Goal: Entertainment & Leisure: Consume media (video, audio)

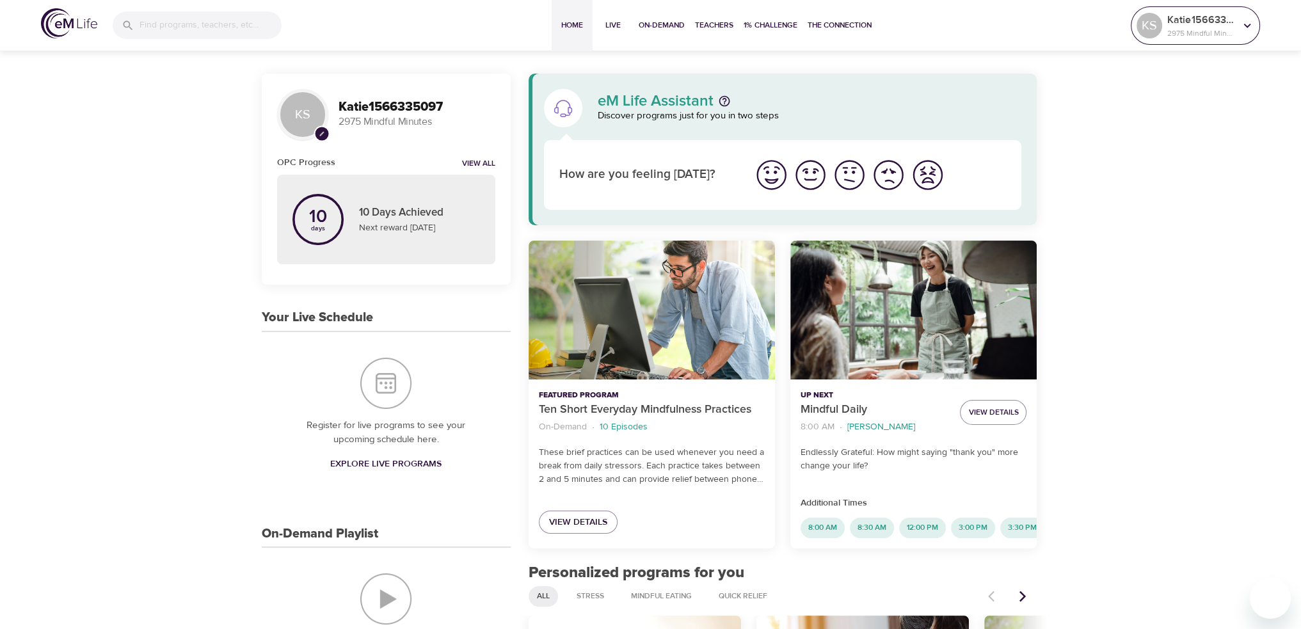
click at [1201, 34] on p "2975 Mindful Minutes" at bounding box center [1202, 34] width 68 height 12
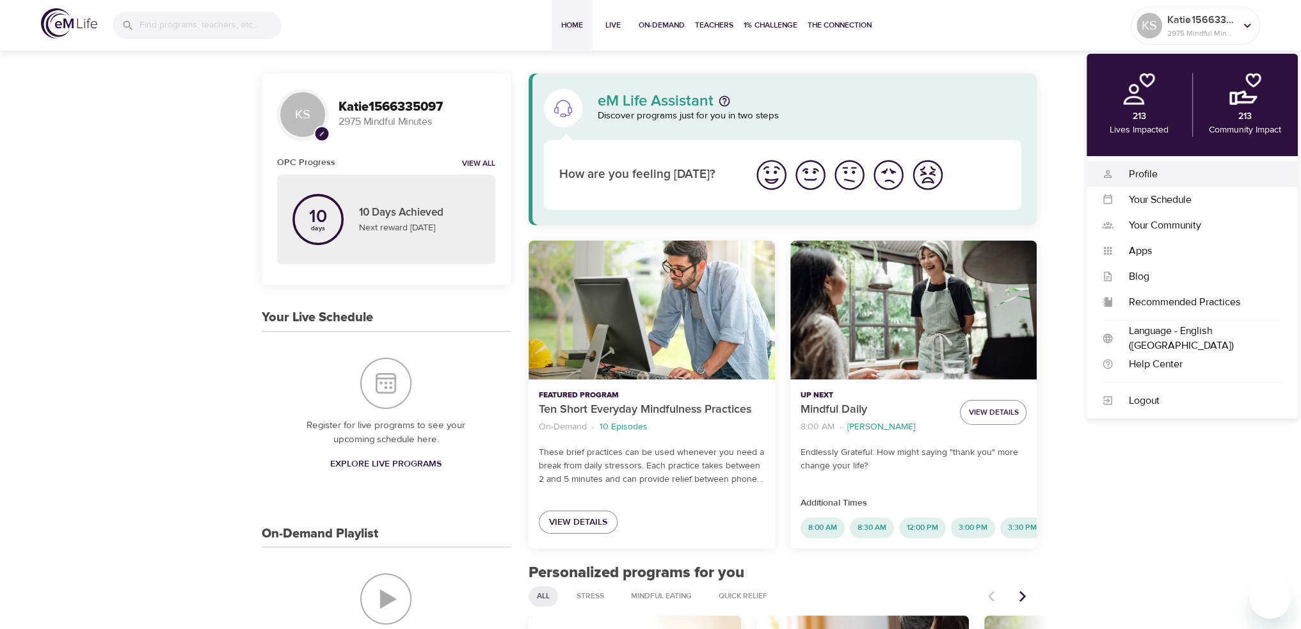
click at [1181, 171] on div "Profile" at bounding box center [1198, 174] width 169 height 15
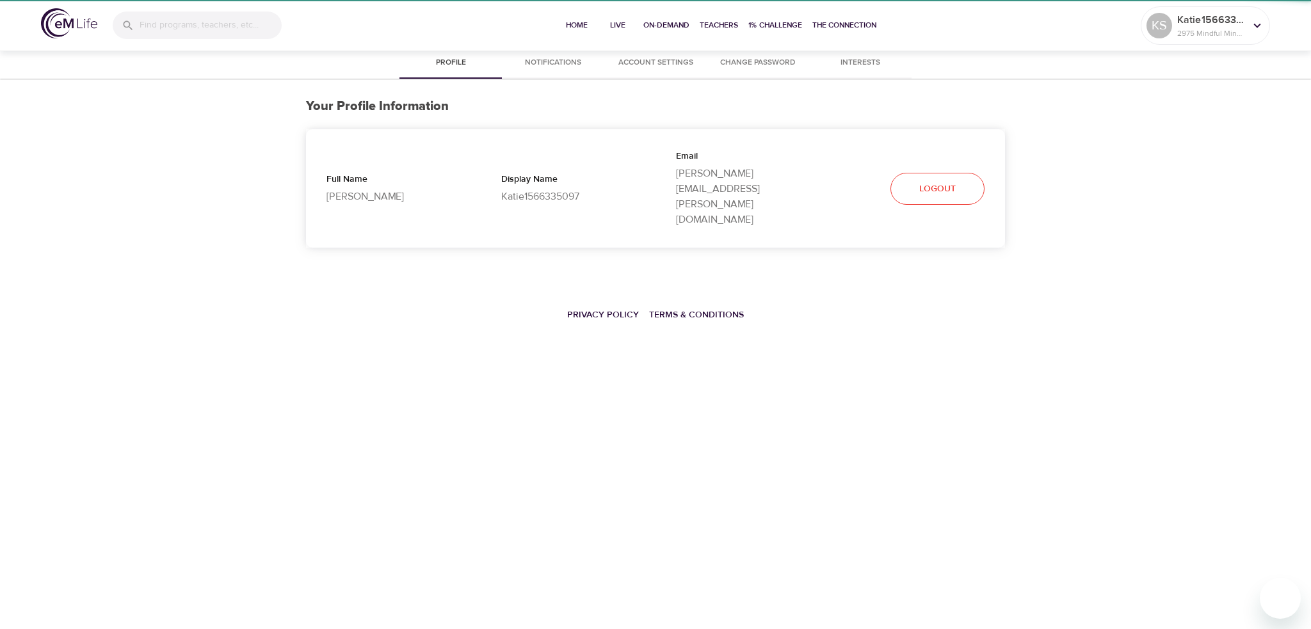
select select "10"
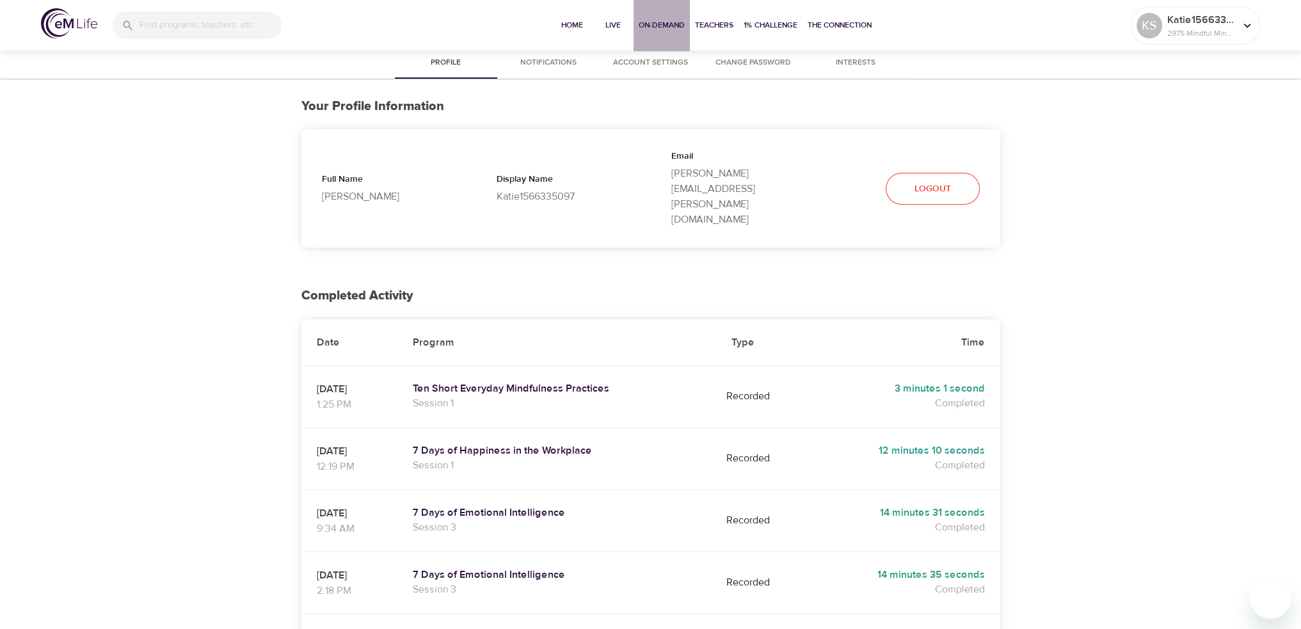
click at [654, 22] on span "On-Demand" at bounding box center [662, 25] width 46 height 13
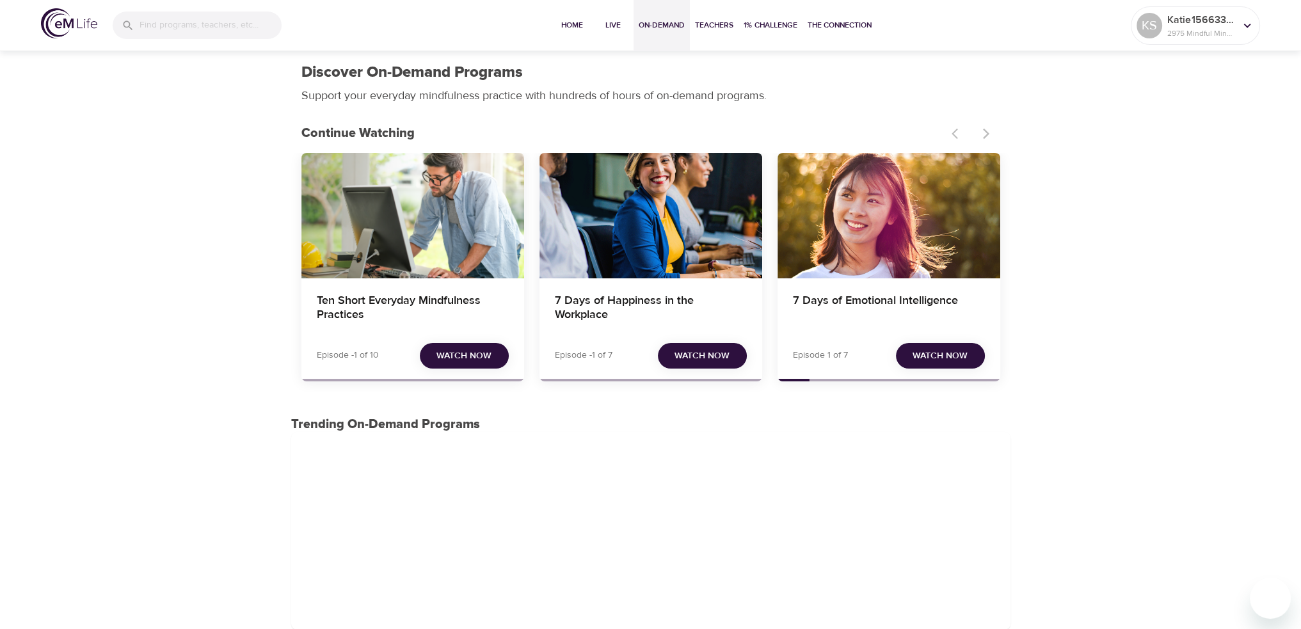
click at [660, 227] on div "7 Days of Happiness in the Workplace" at bounding box center [651, 215] width 223 height 125
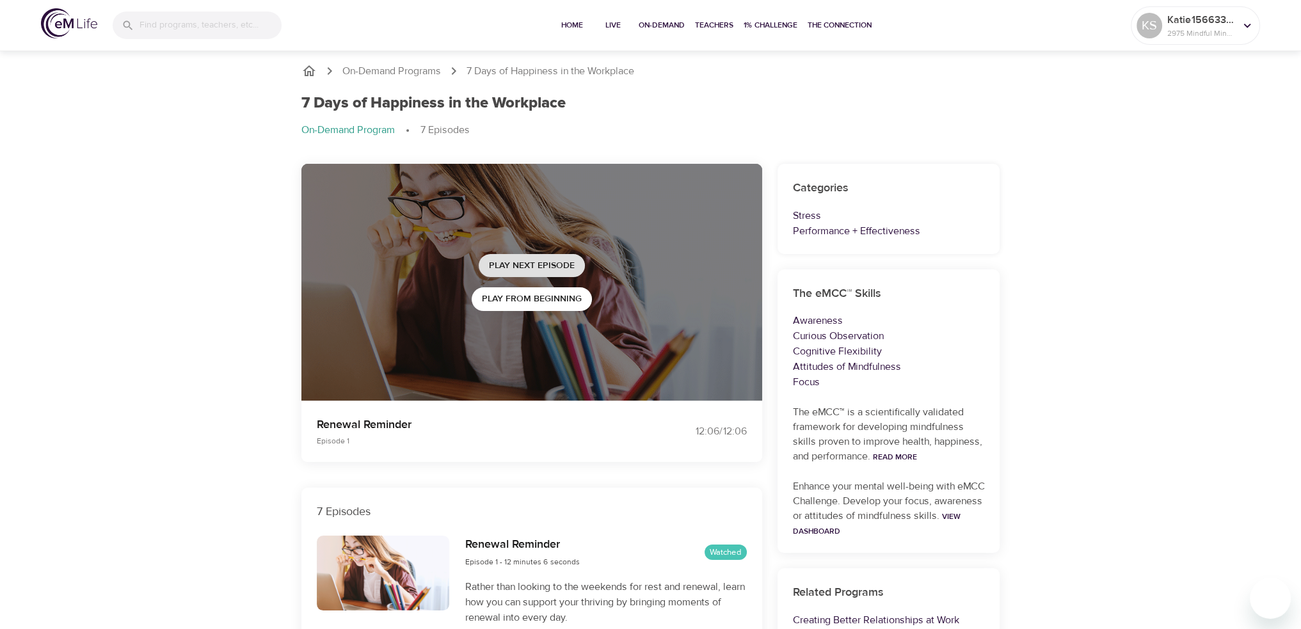
click at [543, 261] on span "Play Next Episode" at bounding box center [532, 266] width 86 height 16
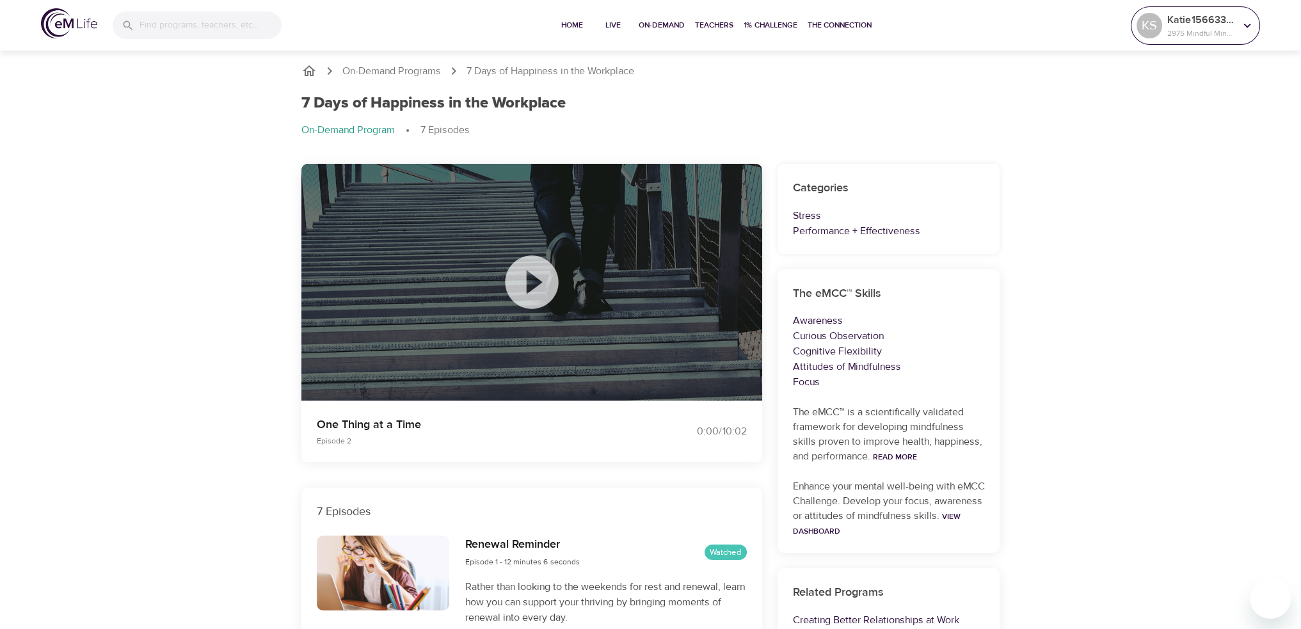
click at [1185, 26] on p "Katie1566335097" at bounding box center [1202, 19] width 68 height 15
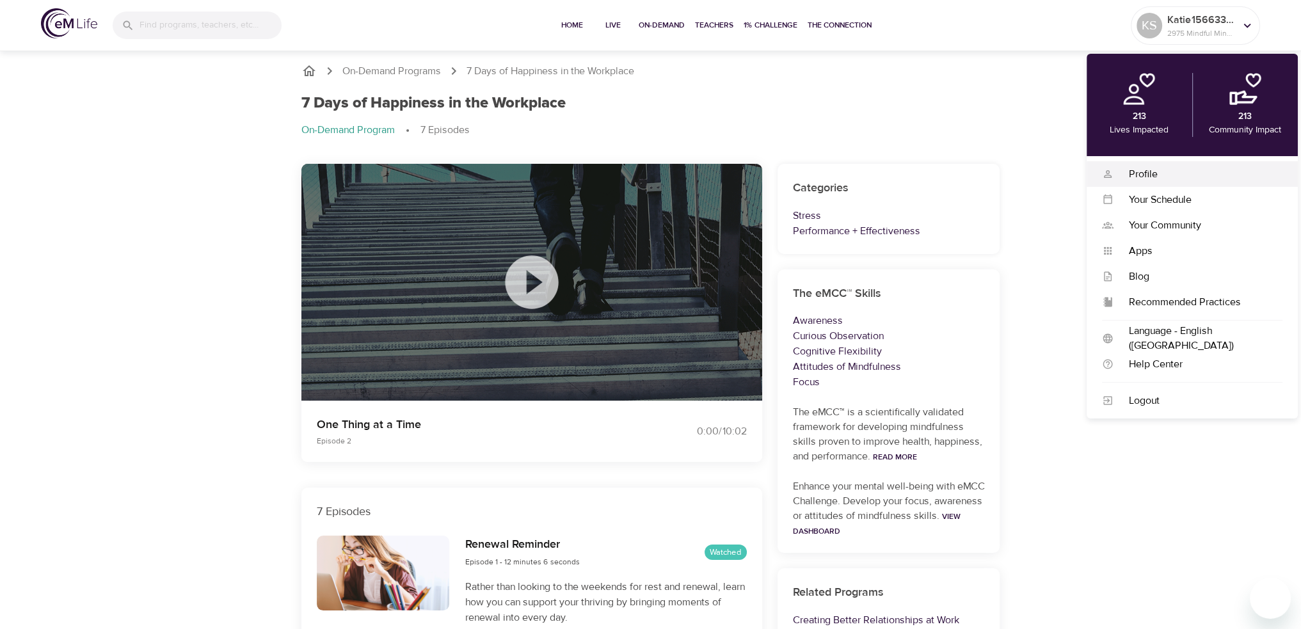
click at [1142, 168] on div "Profile" at bounding box center [1198, 174] width 169 height 15
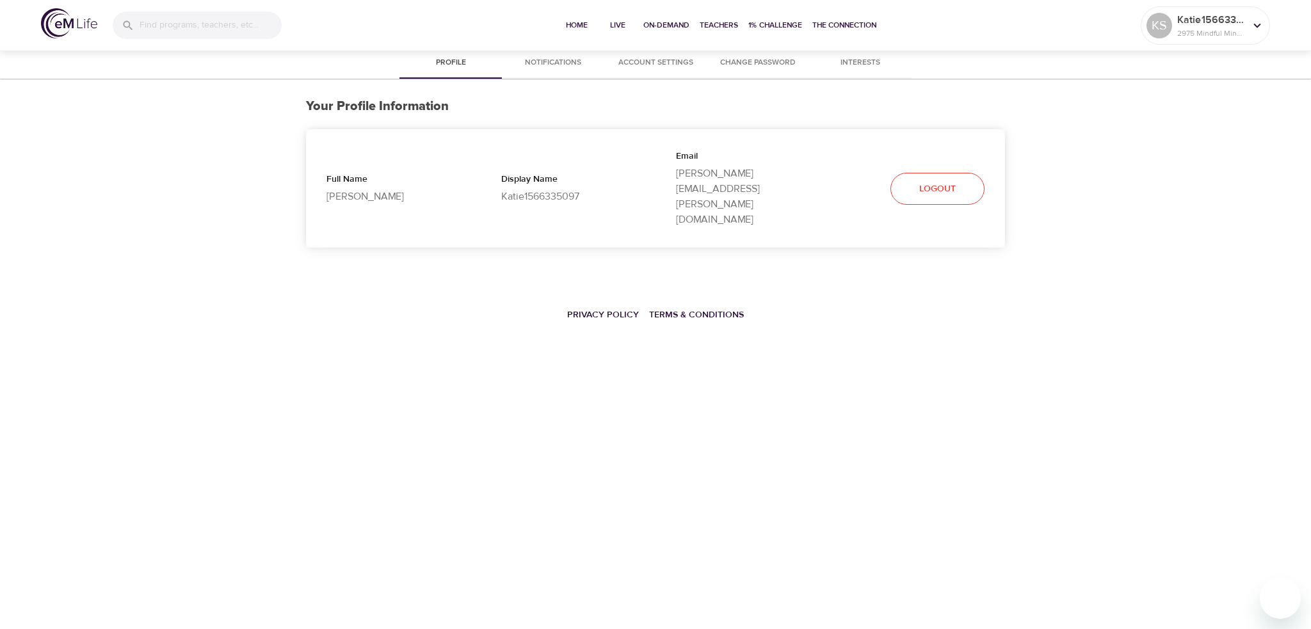
select select "10"
